Goal: Information Seeking & Learning: Check status

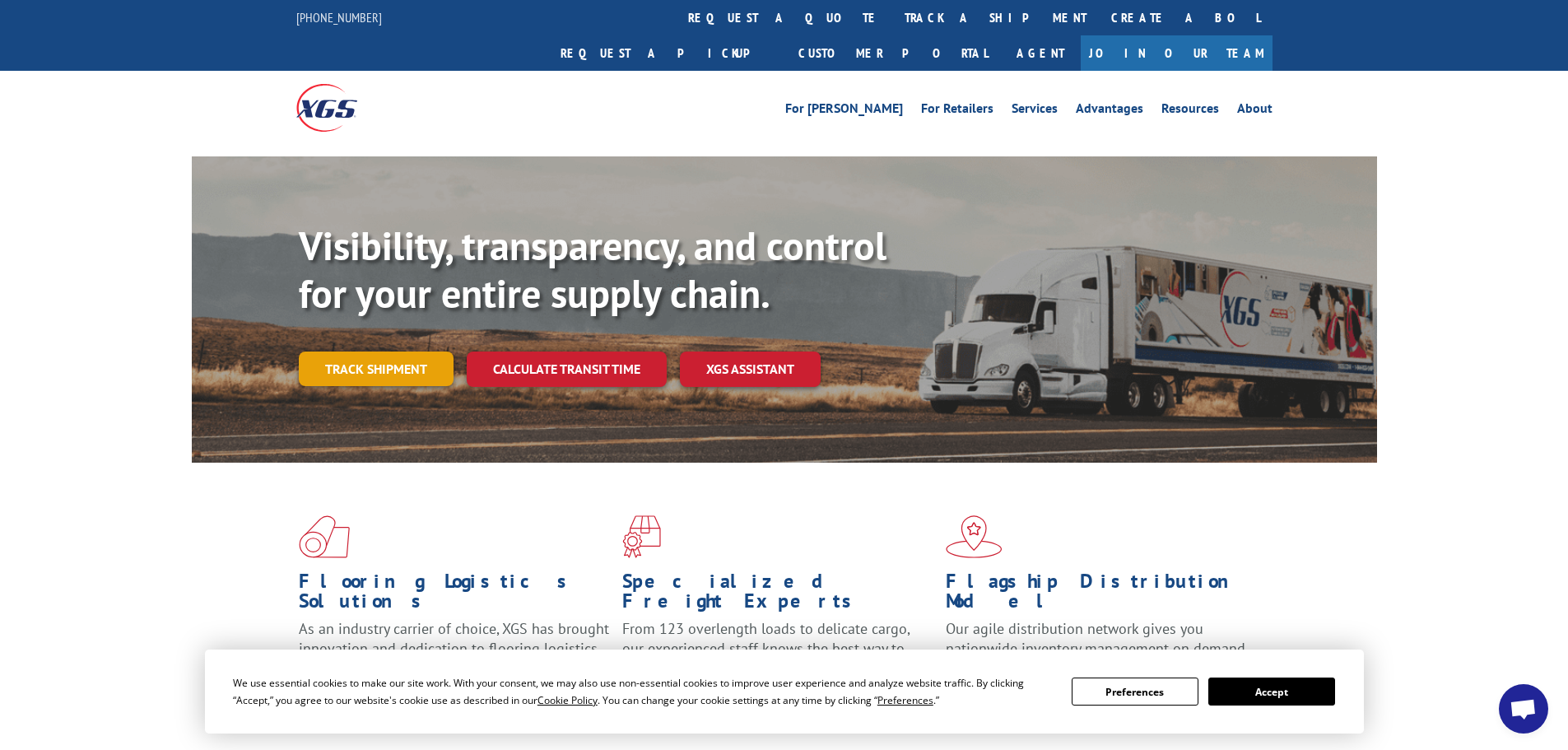
click at [364, 352] on link "Track shipment" at bounding box center [375, 369] width 155 height 34
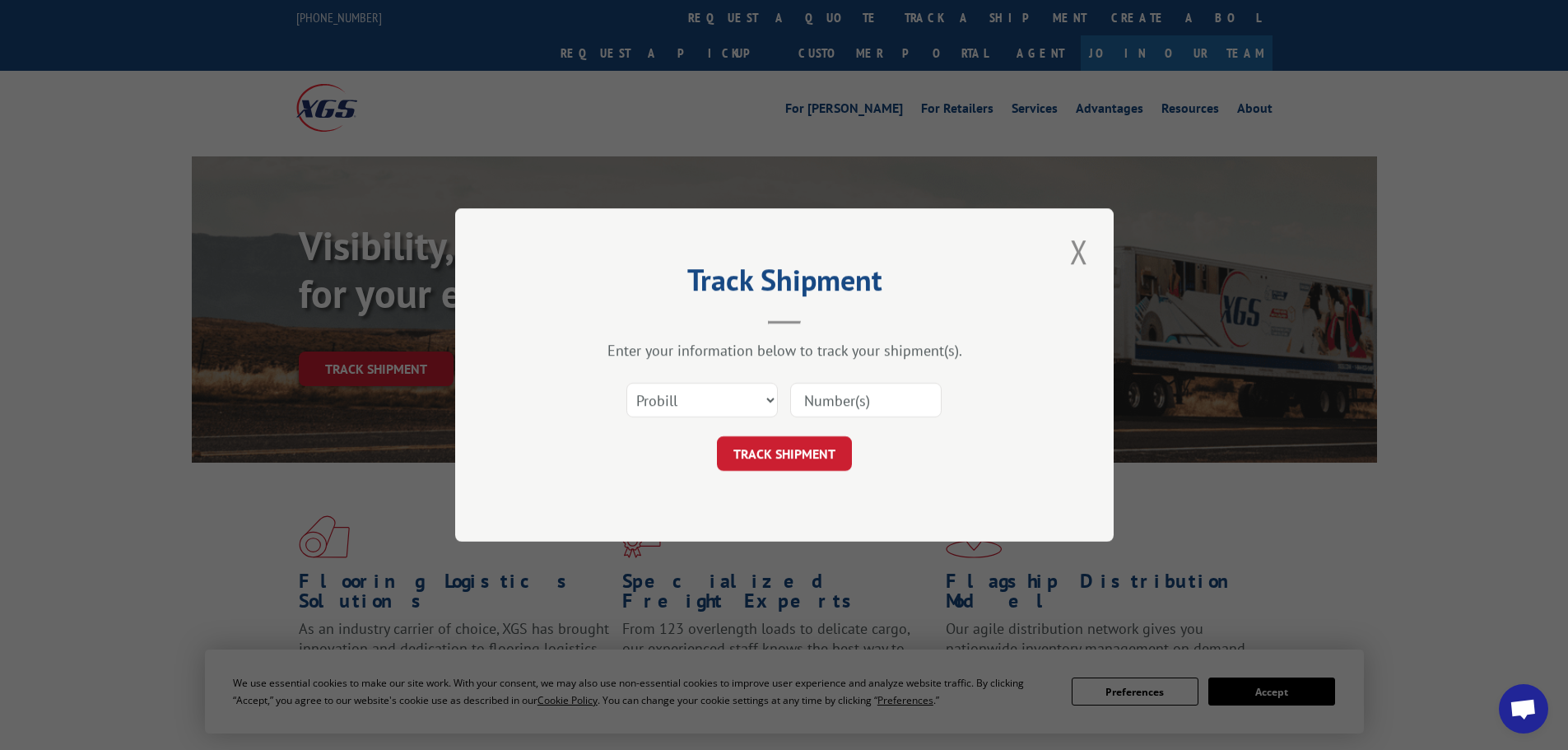
click at [823, 393] on input at bounding box center [866, 400] width 152 height 34
type input "17108435"
click at [783, 454] on button "TRACK SHIPMENT" at bounding box center [784, 453] width 135 height 34
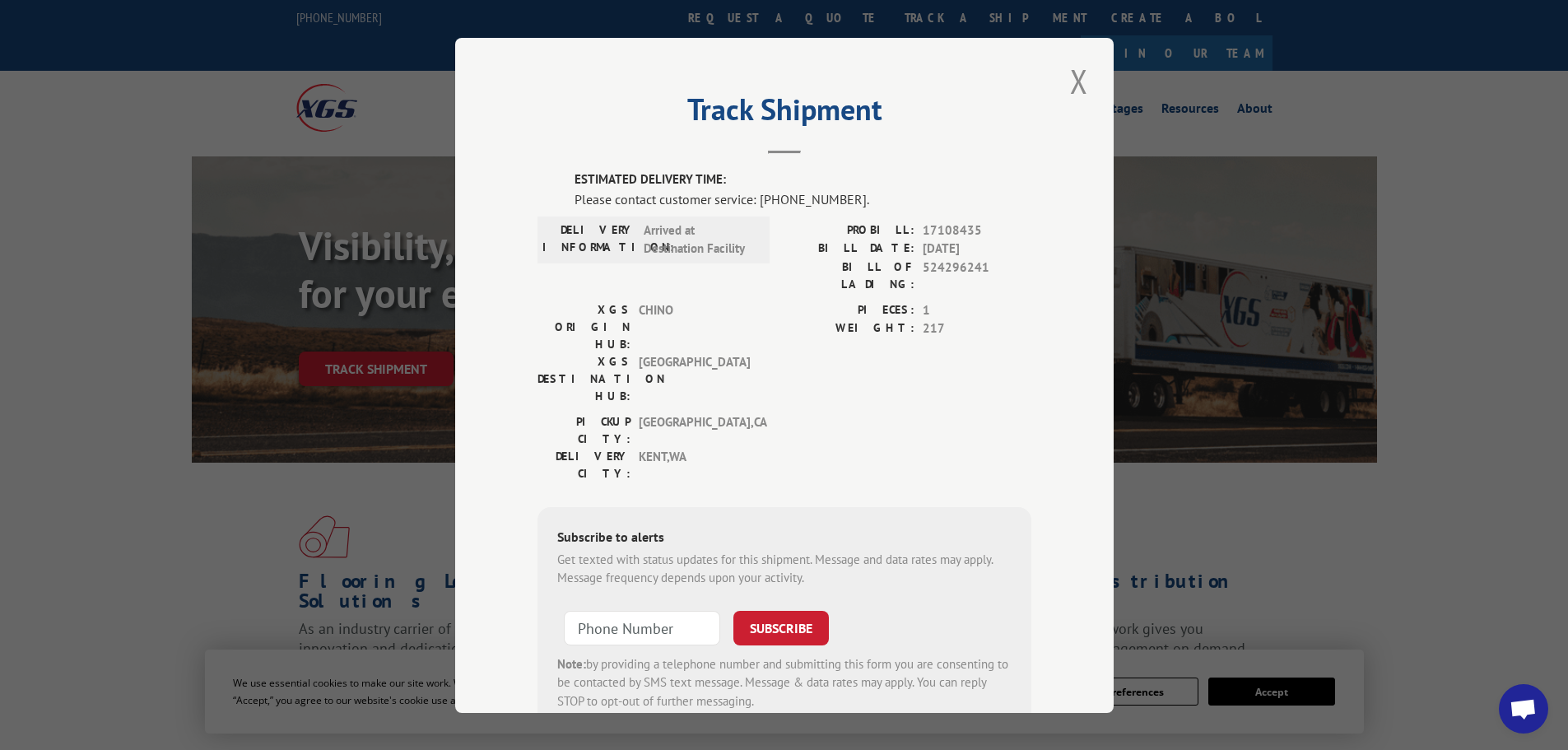
click at [1072, 88] on button "Close modal" at bounding box center [1078, 81] width 28 height 45
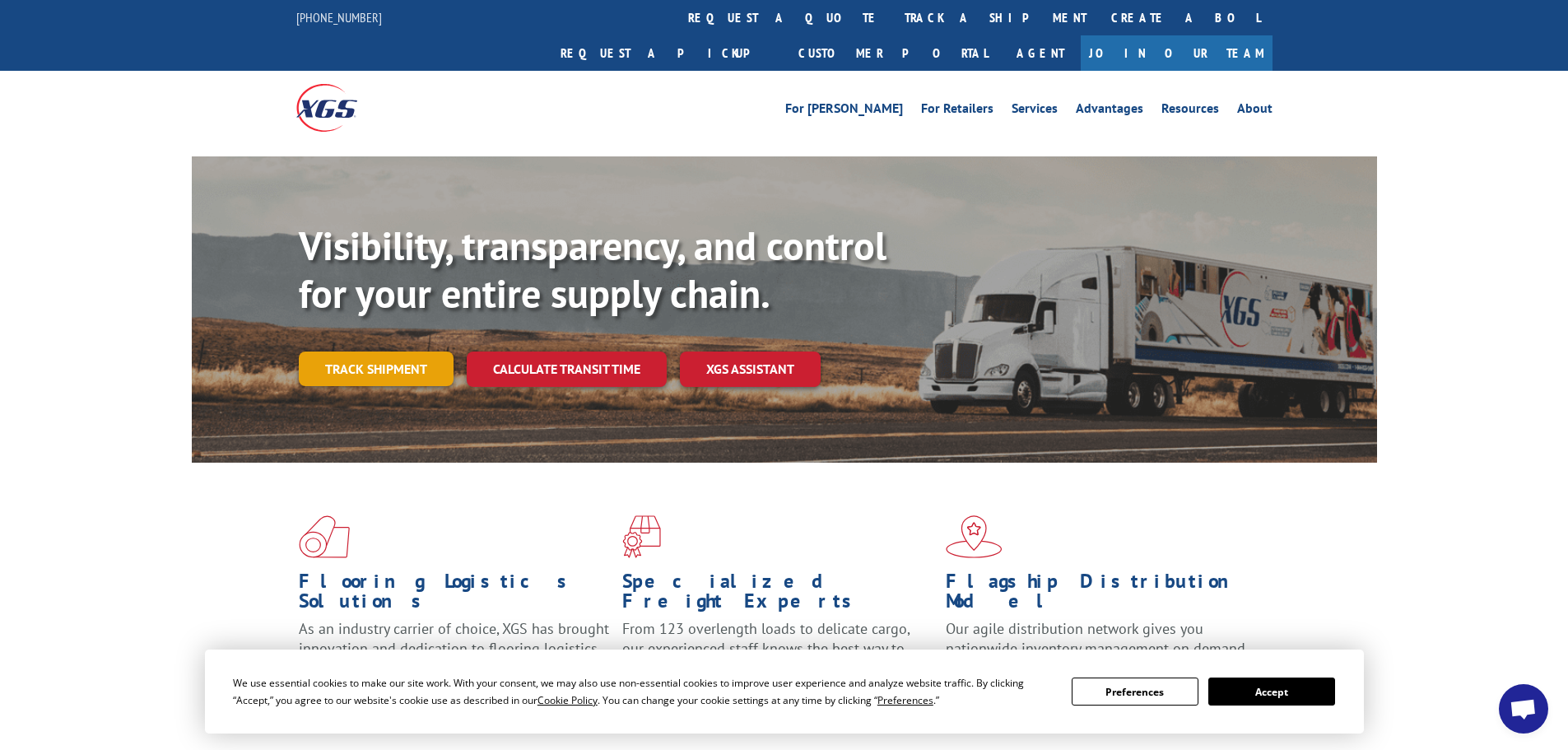
click at [369, 352] on link "Track shipment" at bounding box center [375, 369] width 155 height 34
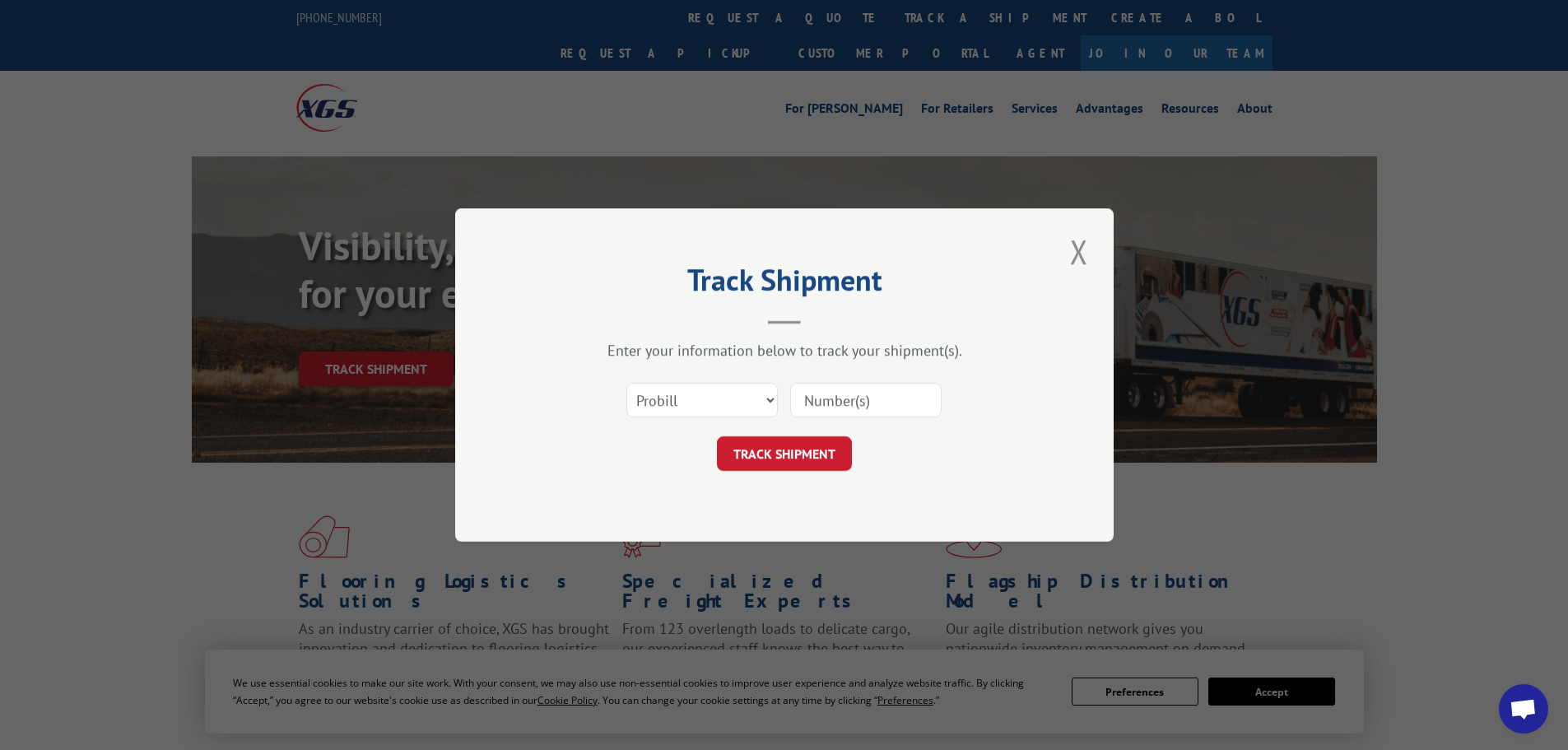
click at [845, 394] on input at bounding box center [866, 400] width 152 height 34
type input "17386346"
click at [788, 451] on button "TRACK SHIPMENT" at bounding box center [784, 453] width 135 height 34
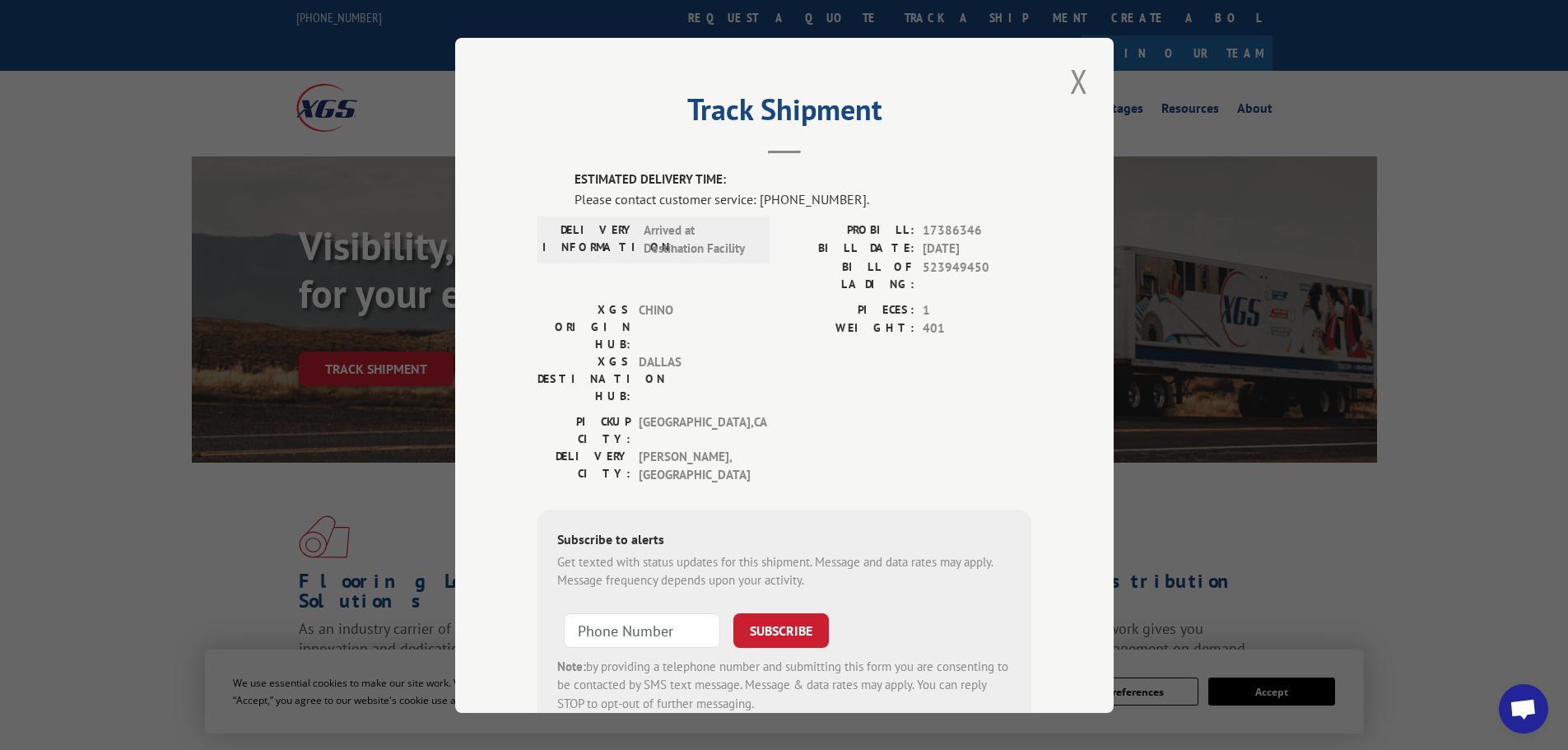
click at [1065, 78] on button "Close modal" at bounding box center [1078, 81] width 28 height 45
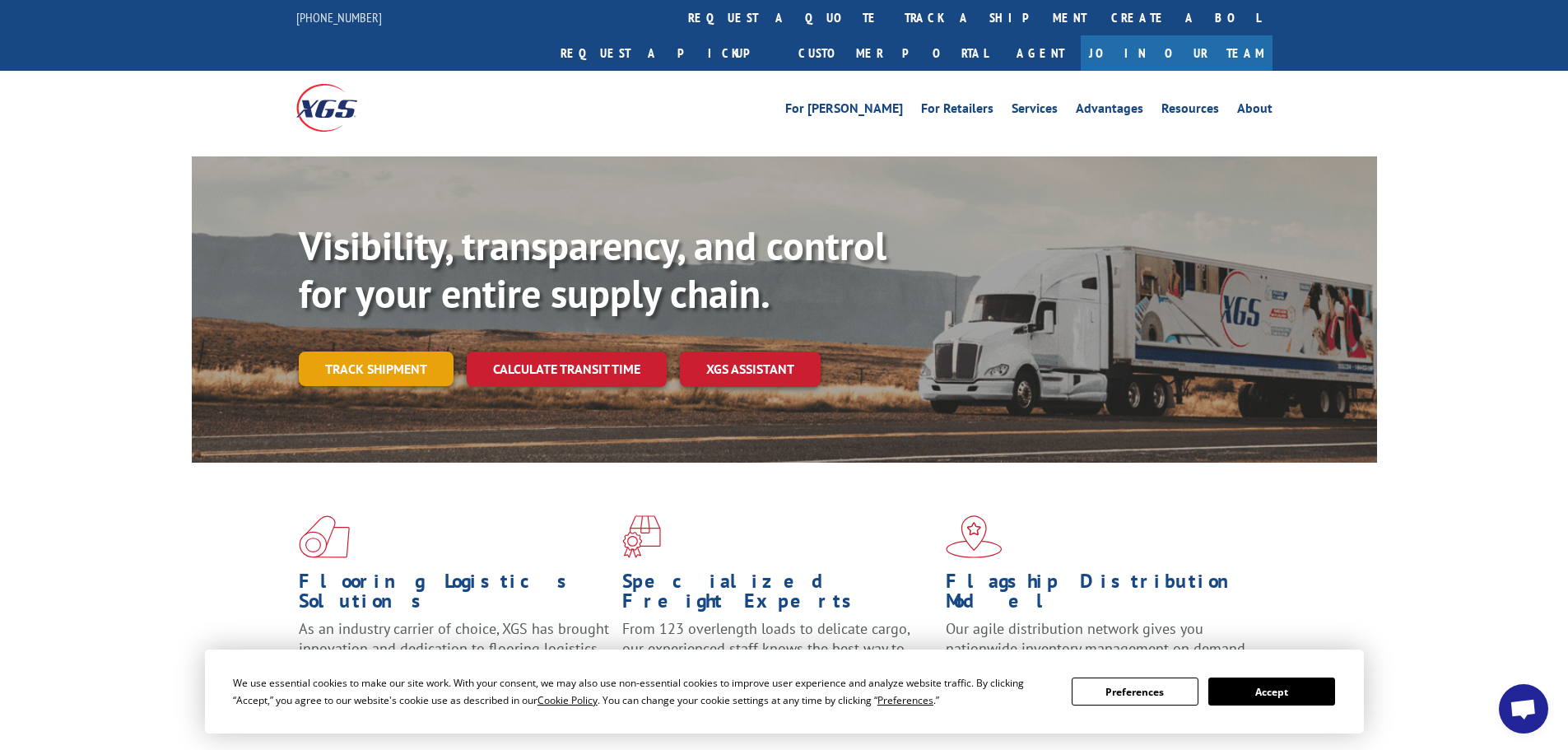
click at [383, 352] on link "Track shipment" at bounding box center [375, 369] width 155 height 34
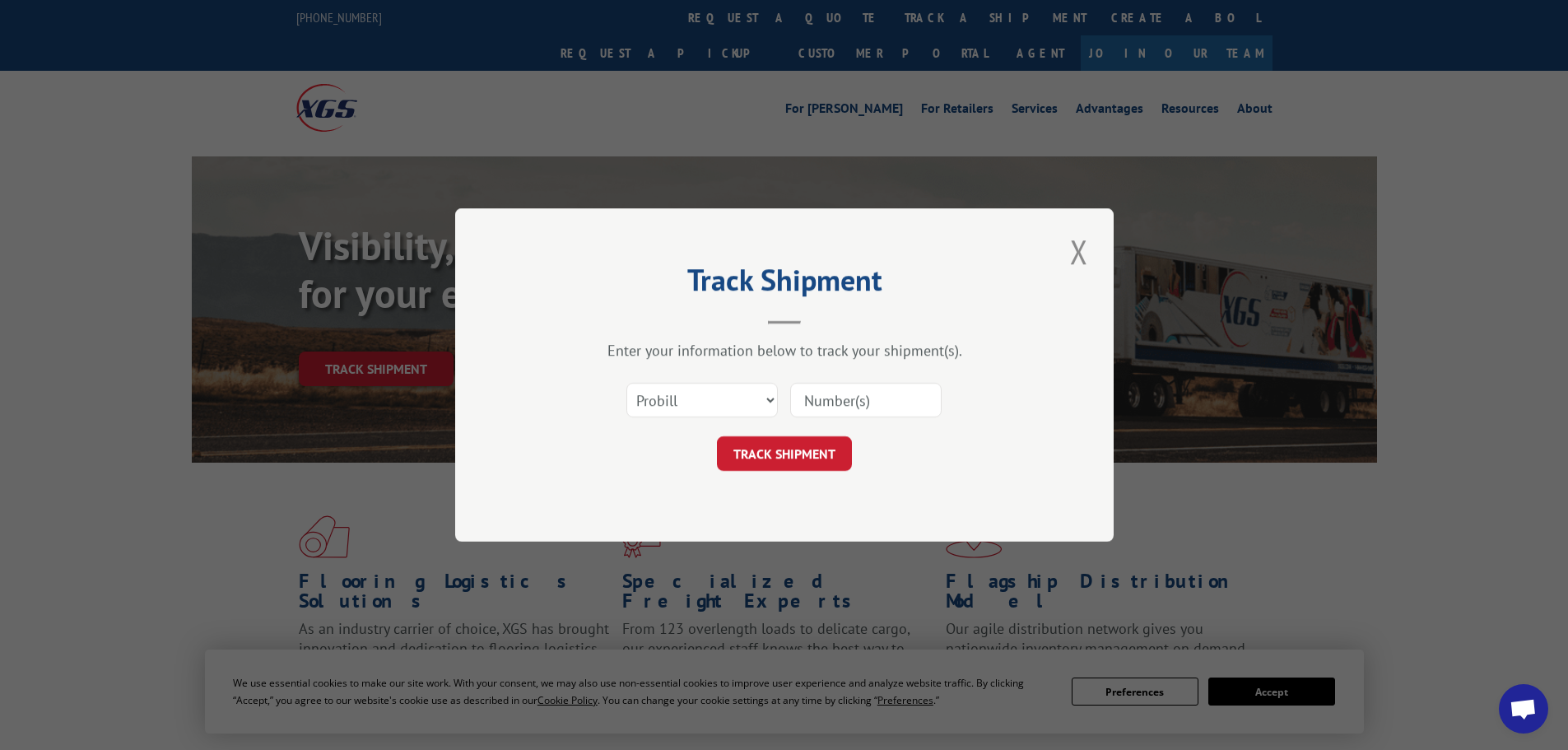
click at [812, 401] on input at bounding box center [866, 400] width 152 height 34
type input "17386639"
click button "TRACK SHIPMENT" at bounding box center [784, 453] width 135 height 34
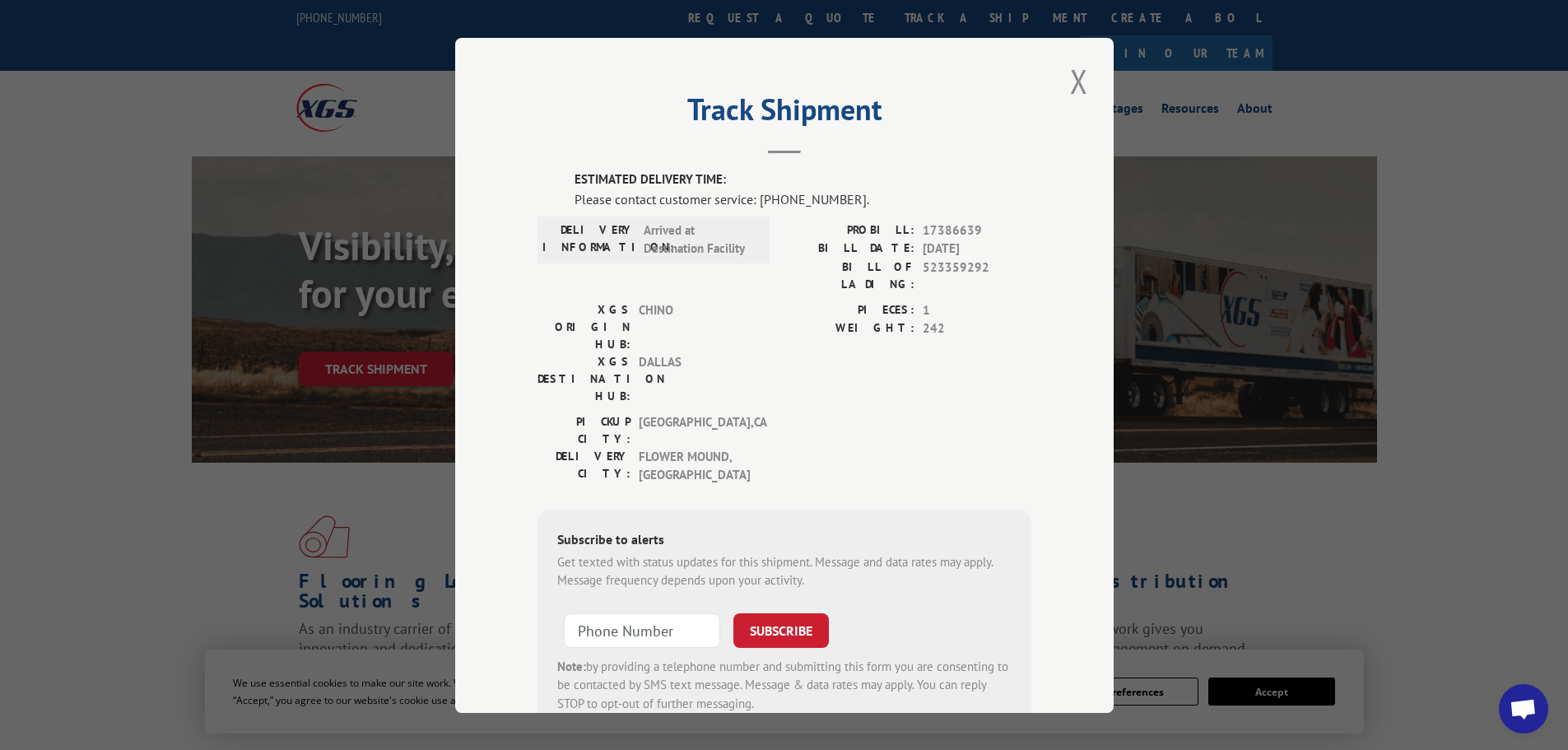
drag, startPoint x: 1064, startPoint y: 83, endPoint x: 1027, endPoint y: 122, distance: 53.8
click at [1065, 83] on button "Close modal" at bounding box center [1078, 81] width 28 height 45
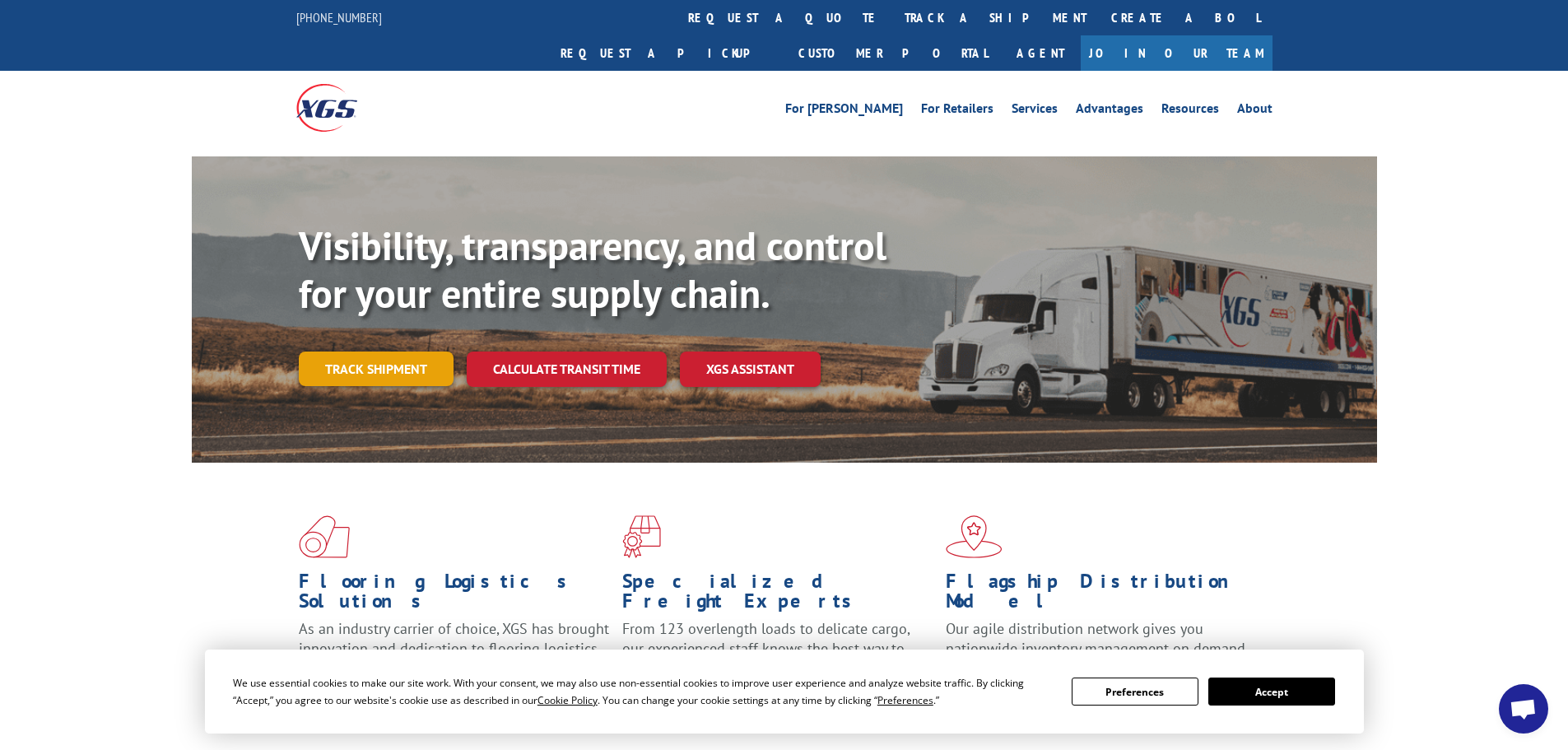
click at [338, 352] on link "Track shipment" at bounding box center [375, 369] width 155 height 34
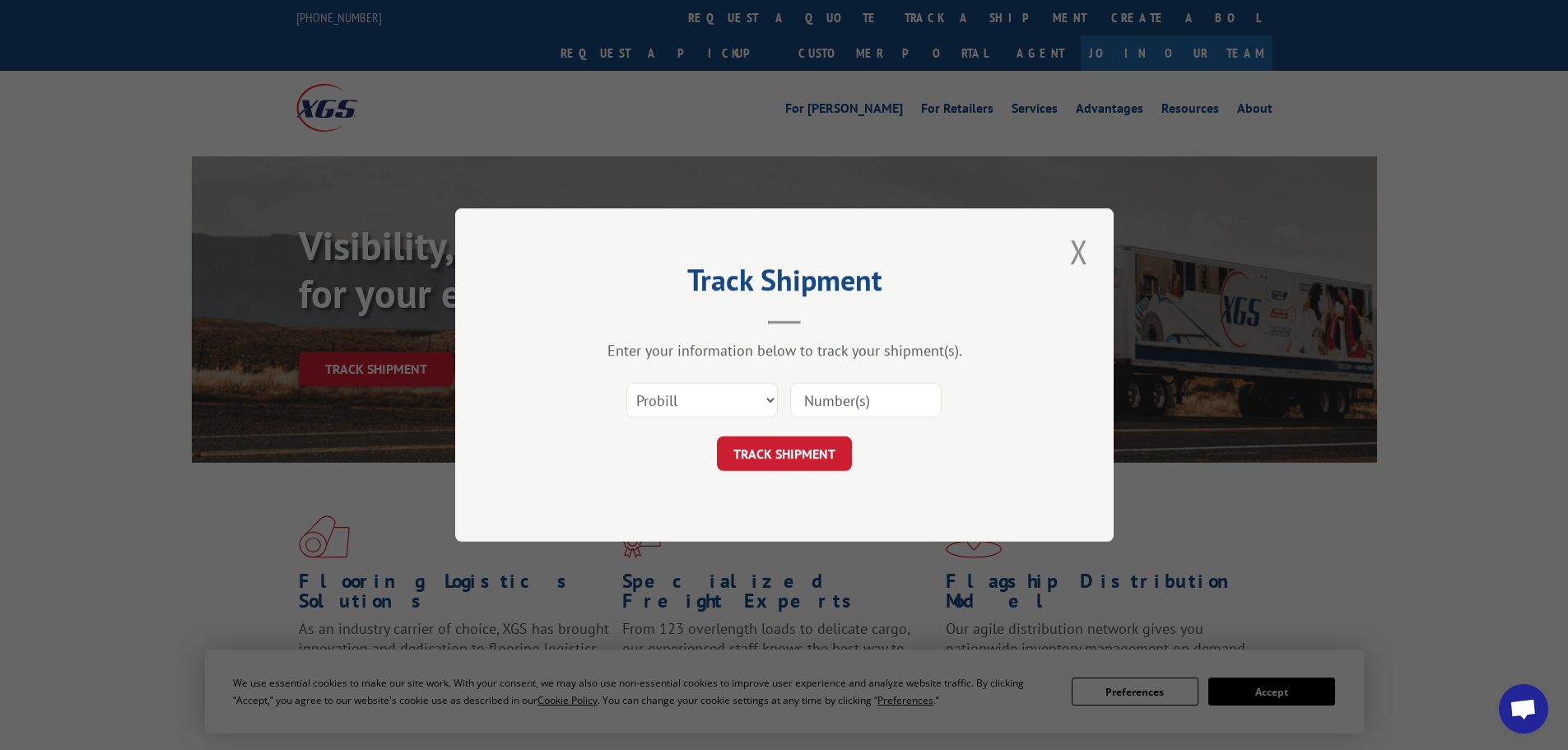
click at [845, 403] on input at bounding box center [866, 400] width 152 height 34
type input "16955699"
click at [787, 450] on button "TRACK SHIPMENT" at bounding box center [784, 453] width 135 height 34
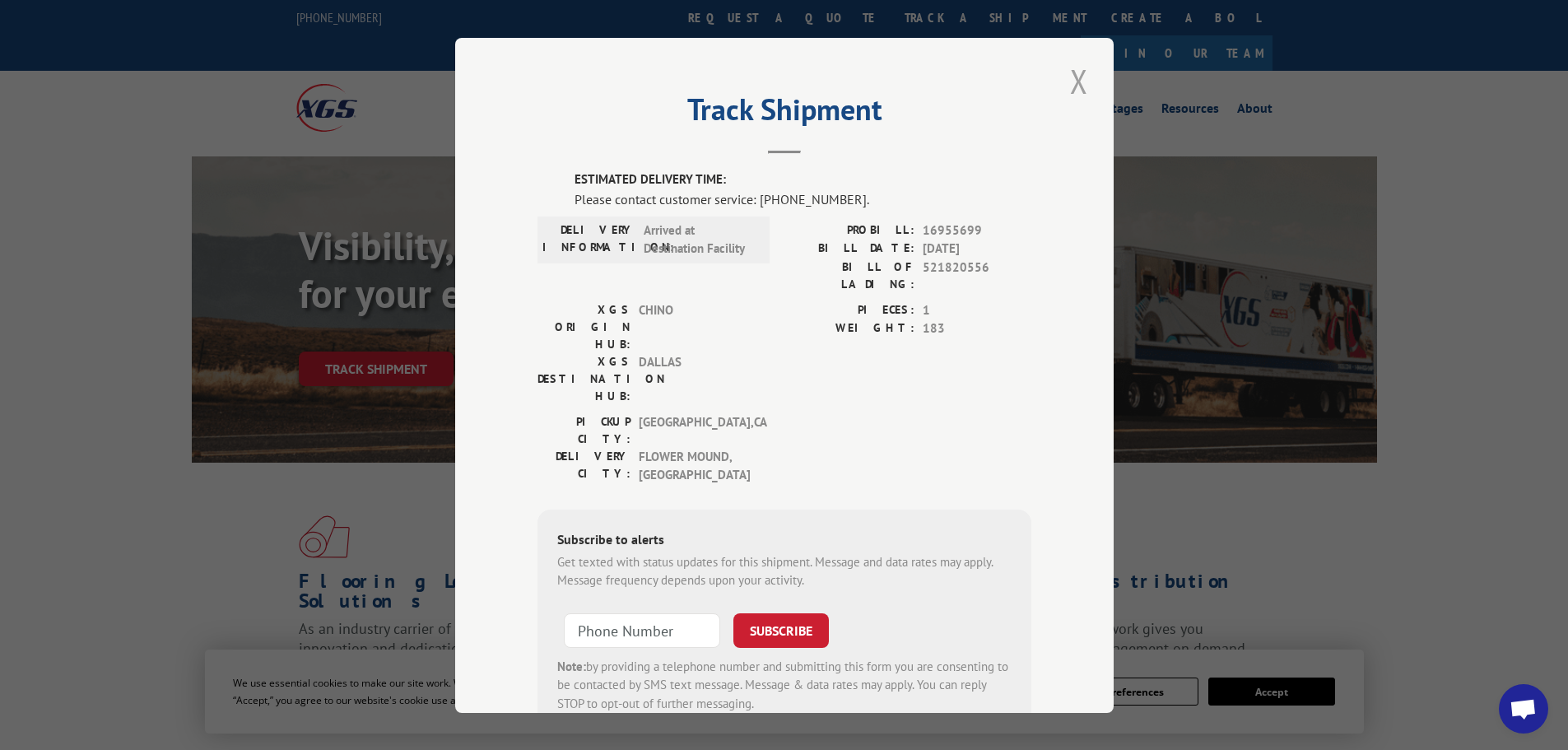
click at [1078, 78] on button "Close modal" at bounding box center [1078, 81] width 28 height 45
